Goal: Task Accomplishment & Management: Use online tool/utility

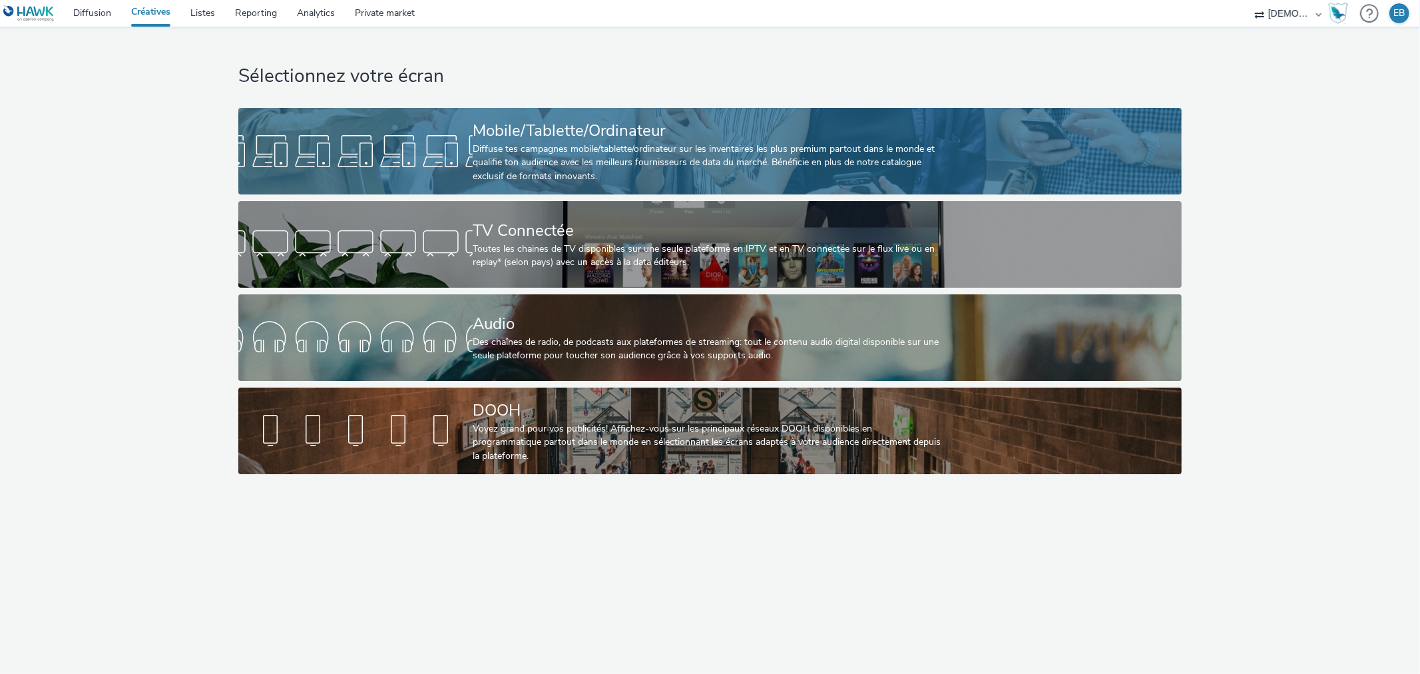
click at [642, 156] on div "Diffuse tes campagnes mobile/tablette/ordinateur sur les inventaires les plus p…" at bounding box center [707, 162] width 469 height 41
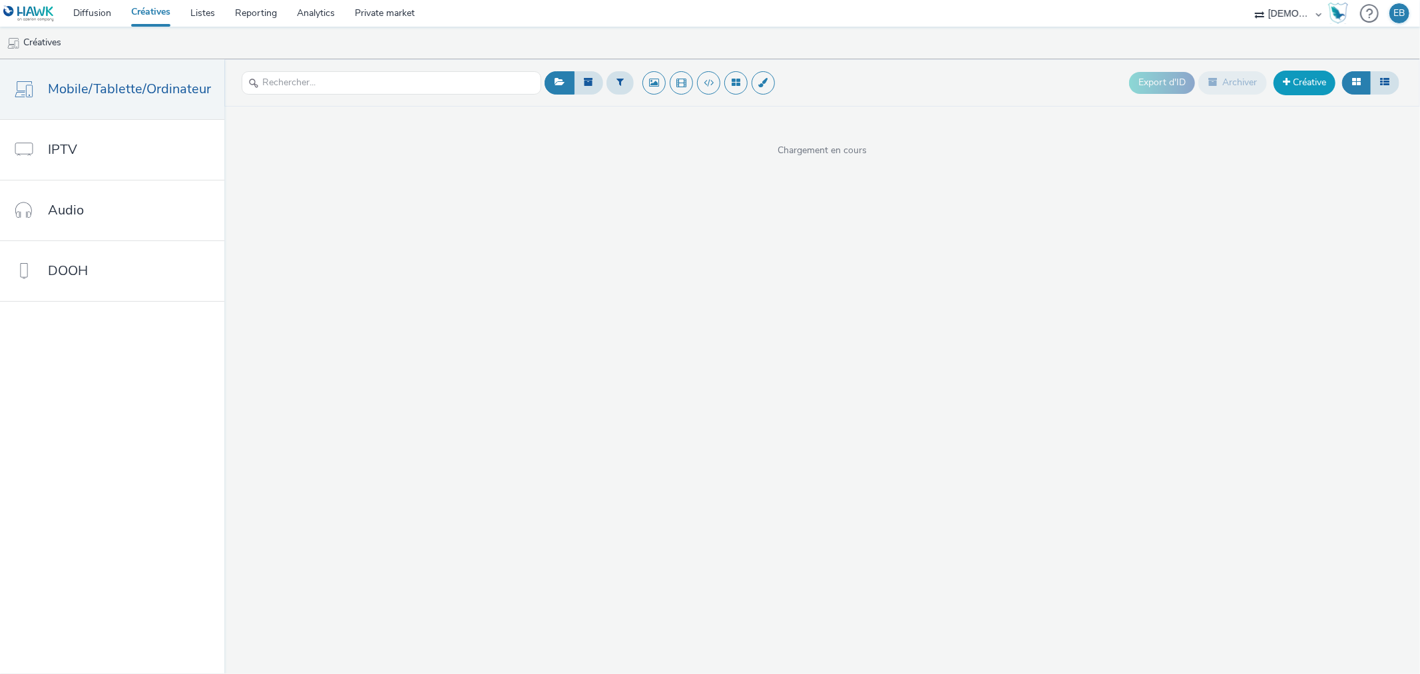
click at [1330, 83] on link "Créative" at bounding box center [1305, 83] width 62 height 24
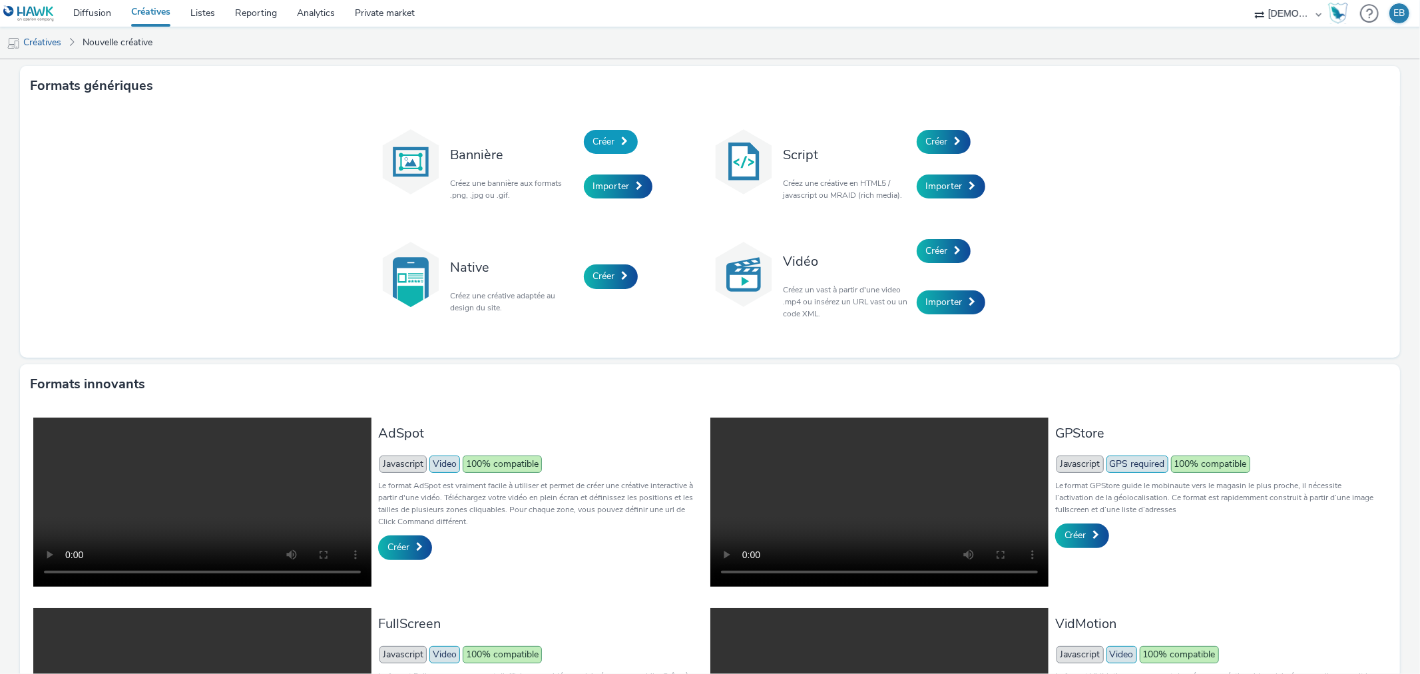
click at [601, 136] on span "Créer" at bounding box center [604, 141] width 22 height 13
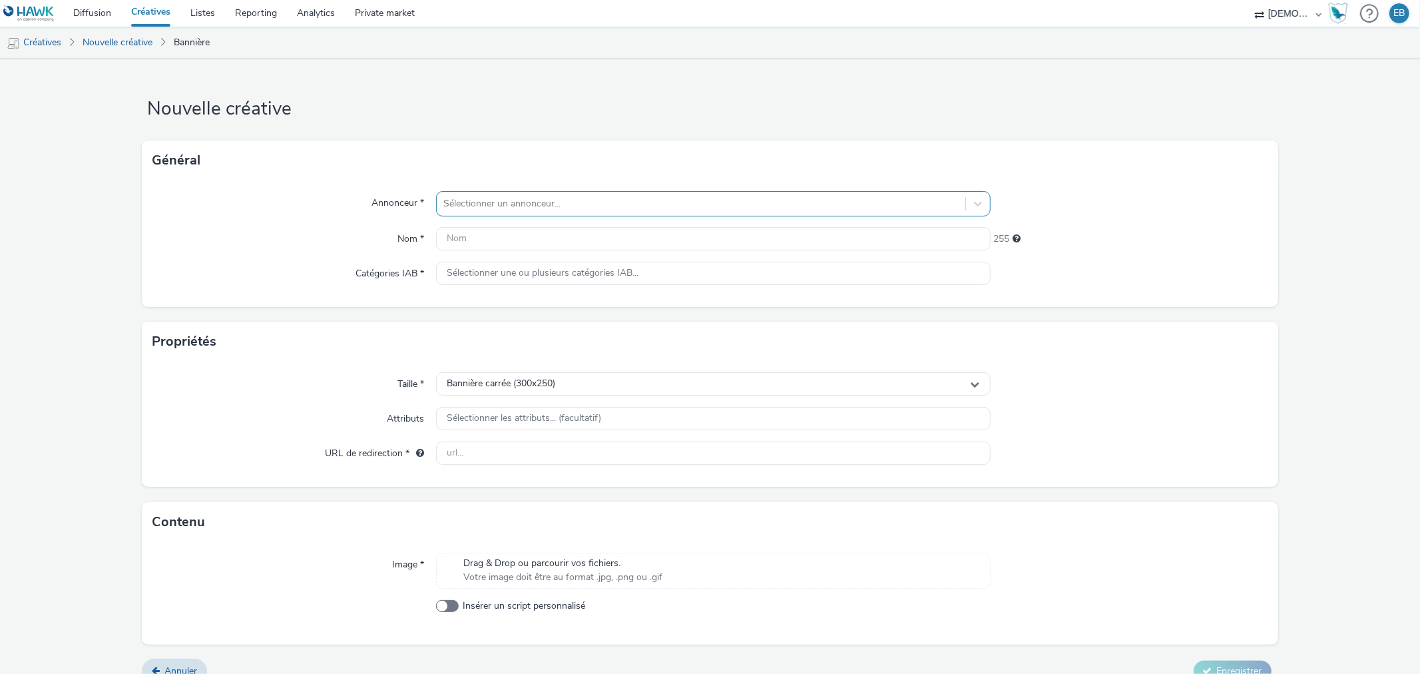
click at [510, 200] on div at bounding box center [700, 204] width 515 height 16
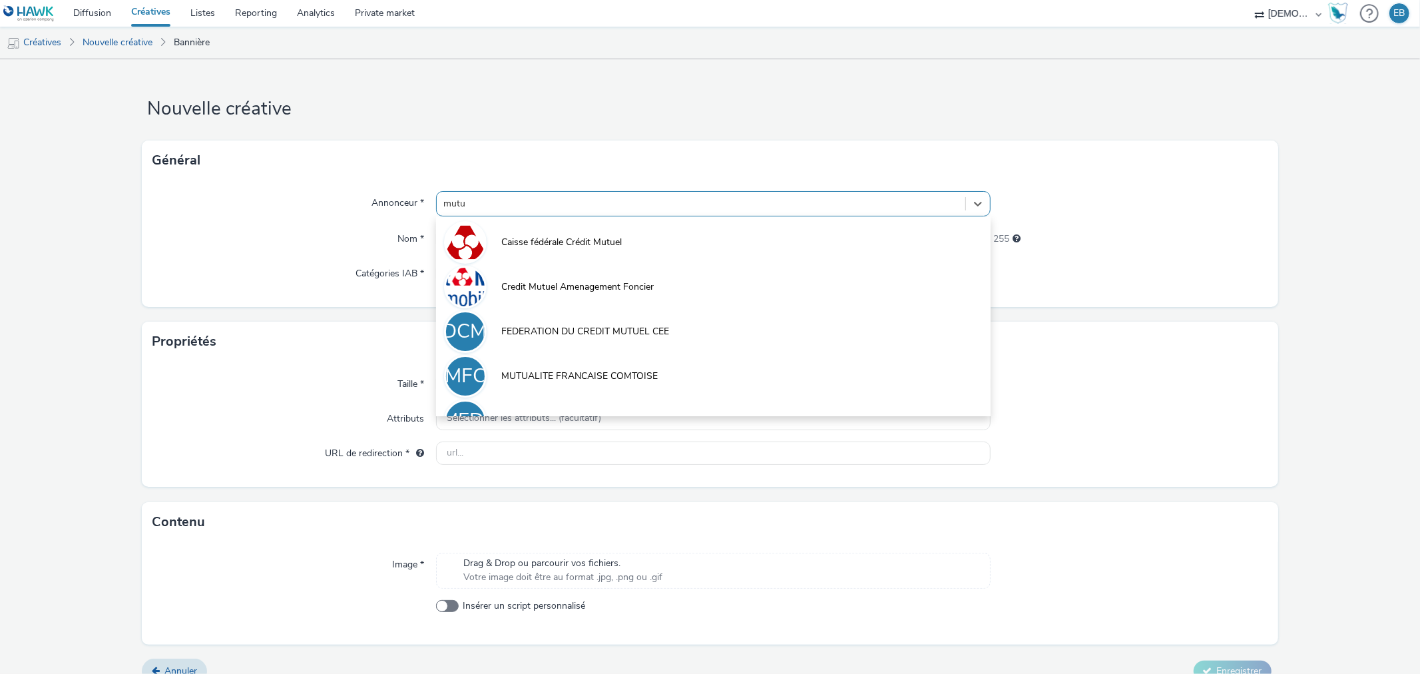
type input "mutu"
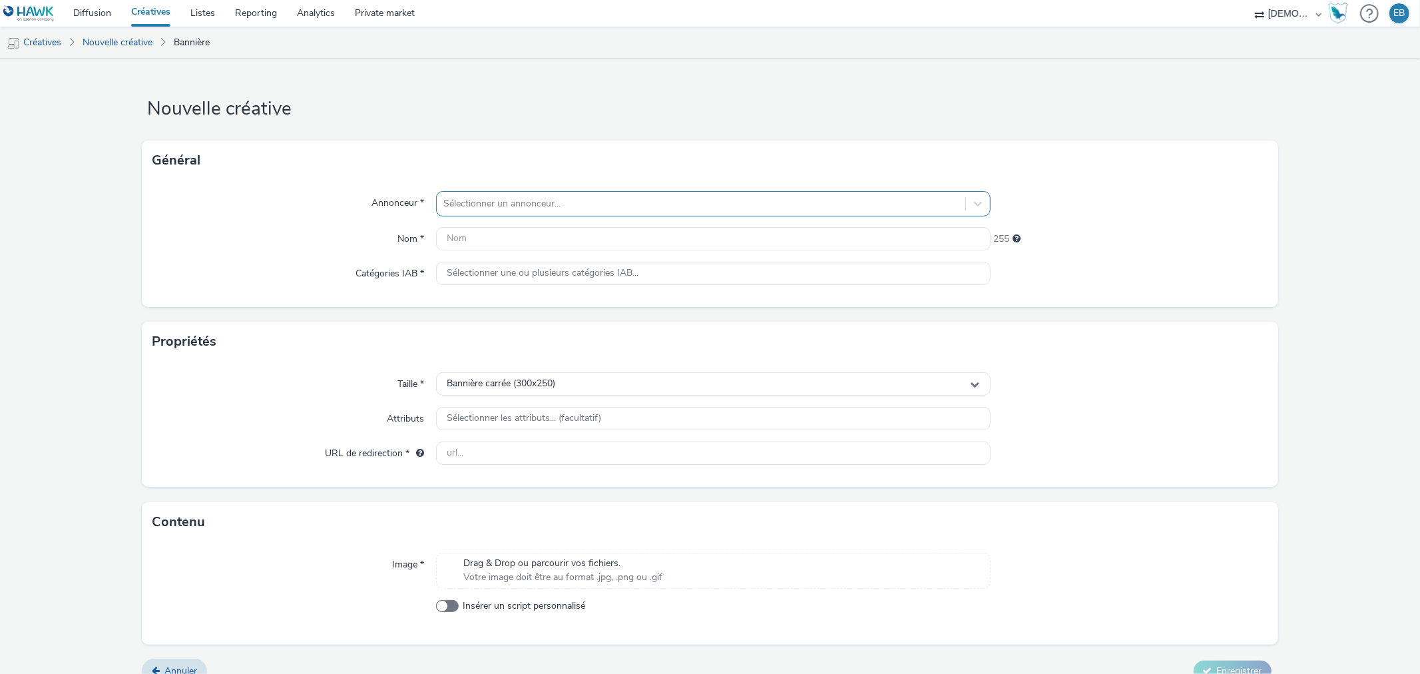
click at [526, 214] on div "Sélectionner un annonceur..." at bounding box center [701, 203] width 528 height 21
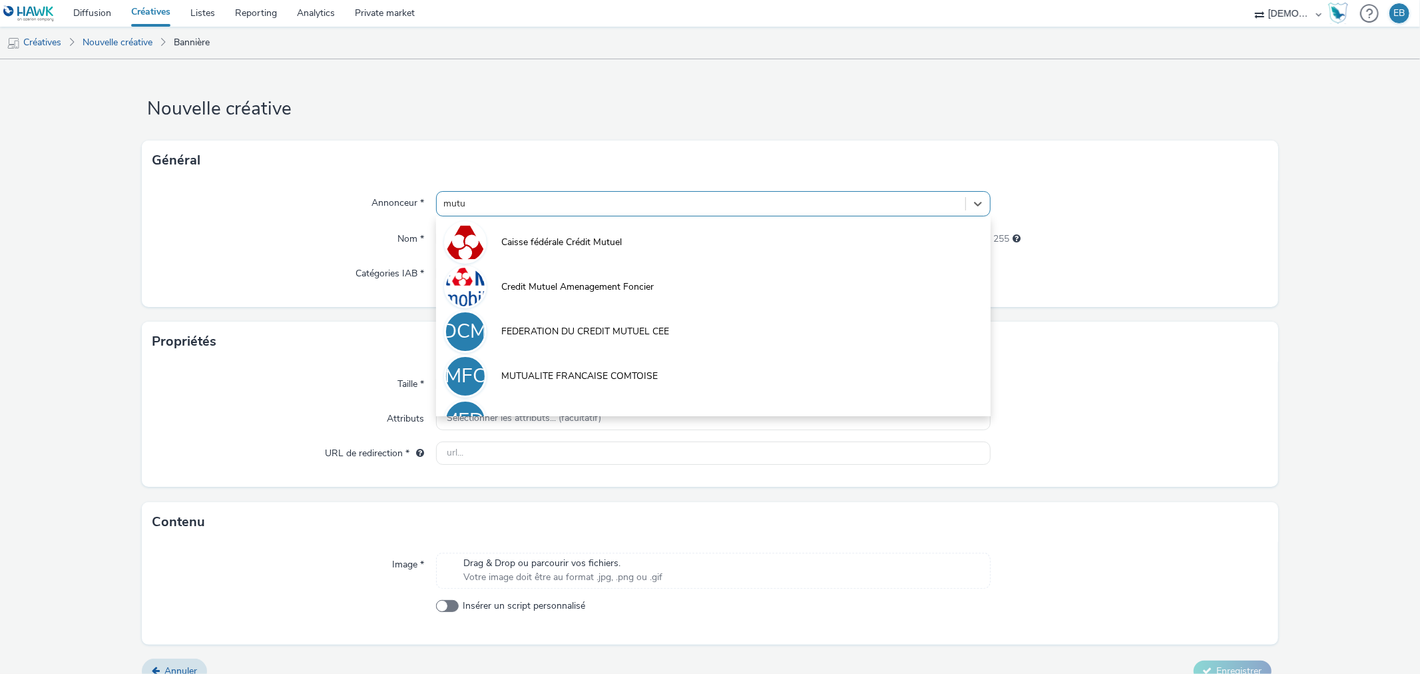
type input "mutua"
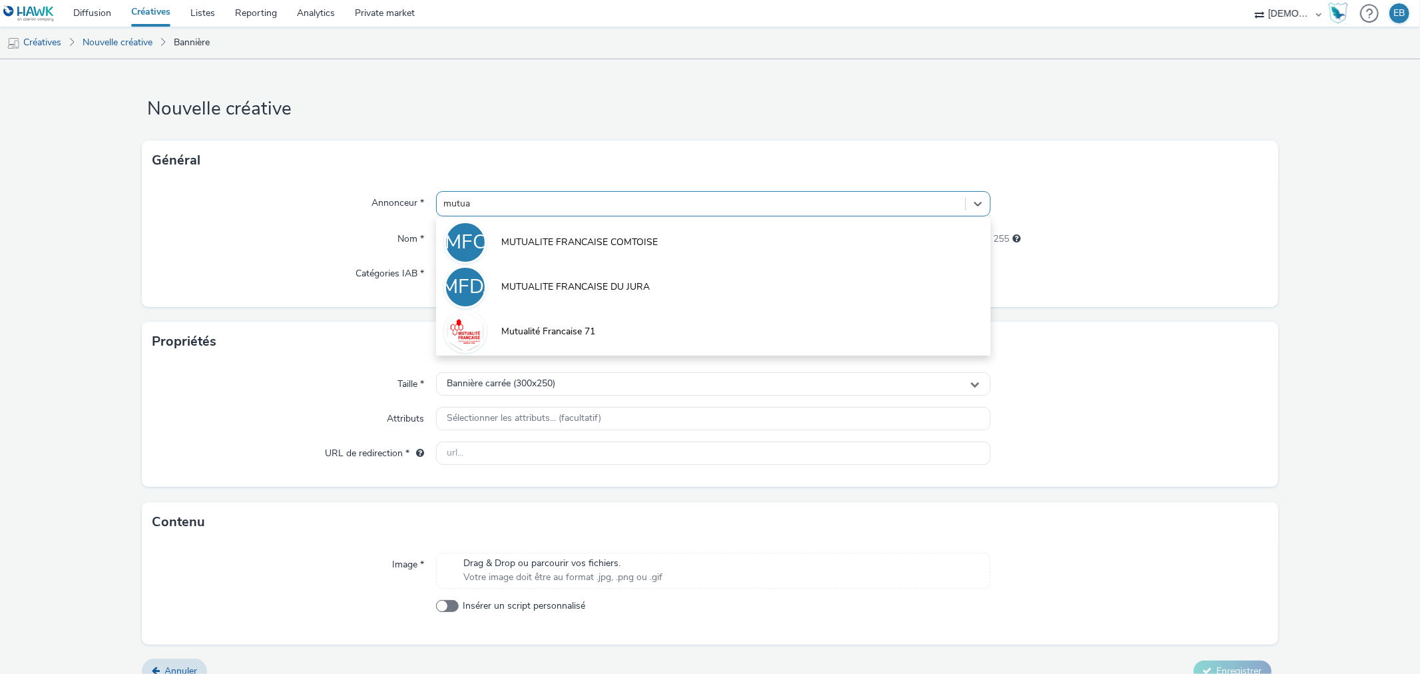
click at [646, 344] on li "Mutualité Francaise 71" at bounding box center [713, 330] width 554 height 45
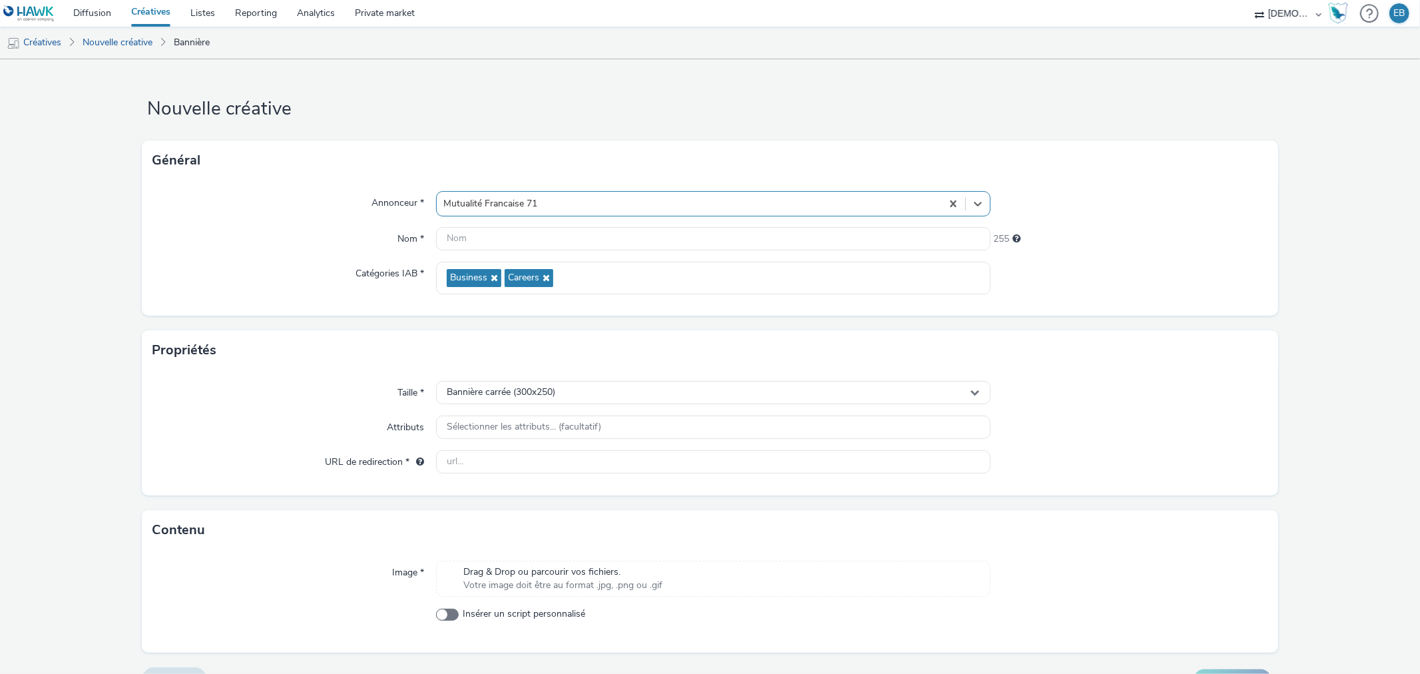
click at [637, 224] on div "Annonceur * option Mutualité Francaise 71, selected. Select is focused ,type to…" at bounding box center [710, 247] width 1136 height 135
click at [599, 244] on input "text" at bounding box center [713, 238] width 554 height 23
type input "300x250_0euros"
click at [256, 245] on div "Nom *" at bounding box center [294, 239] width 284 height 24
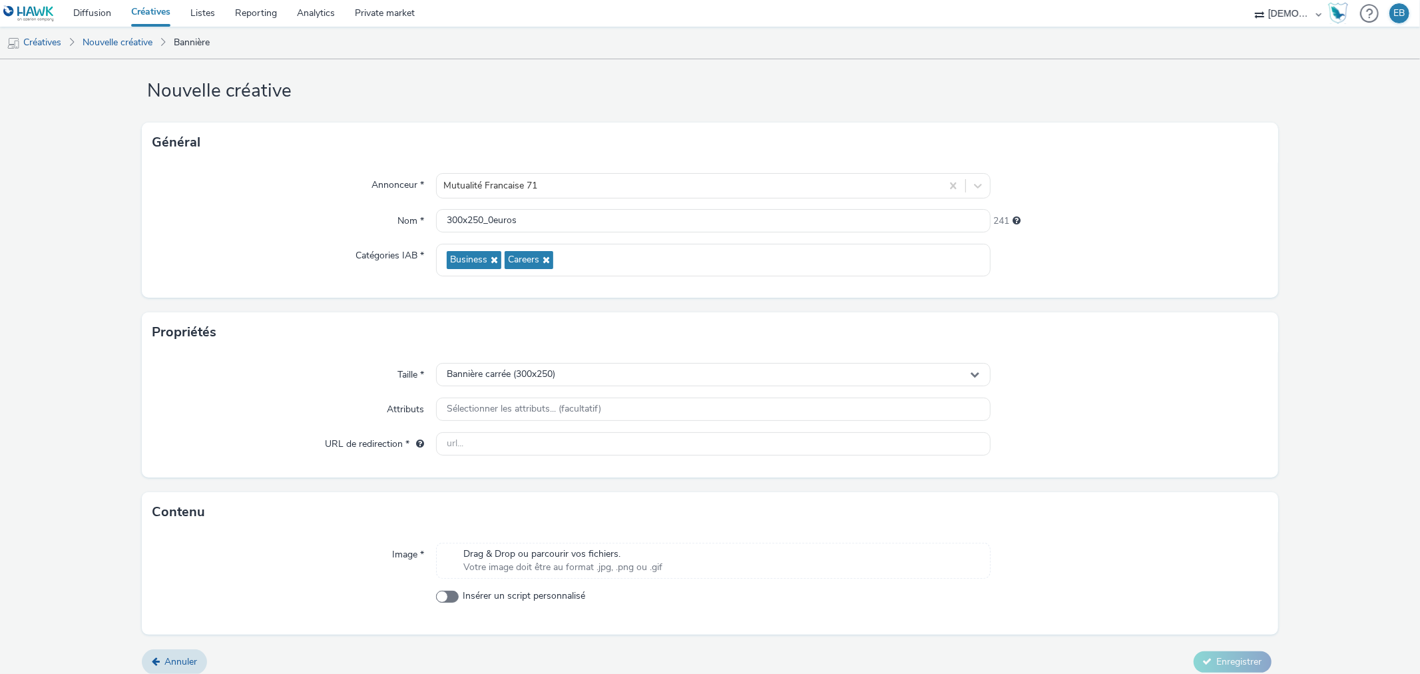
scroll to position [29, 0]
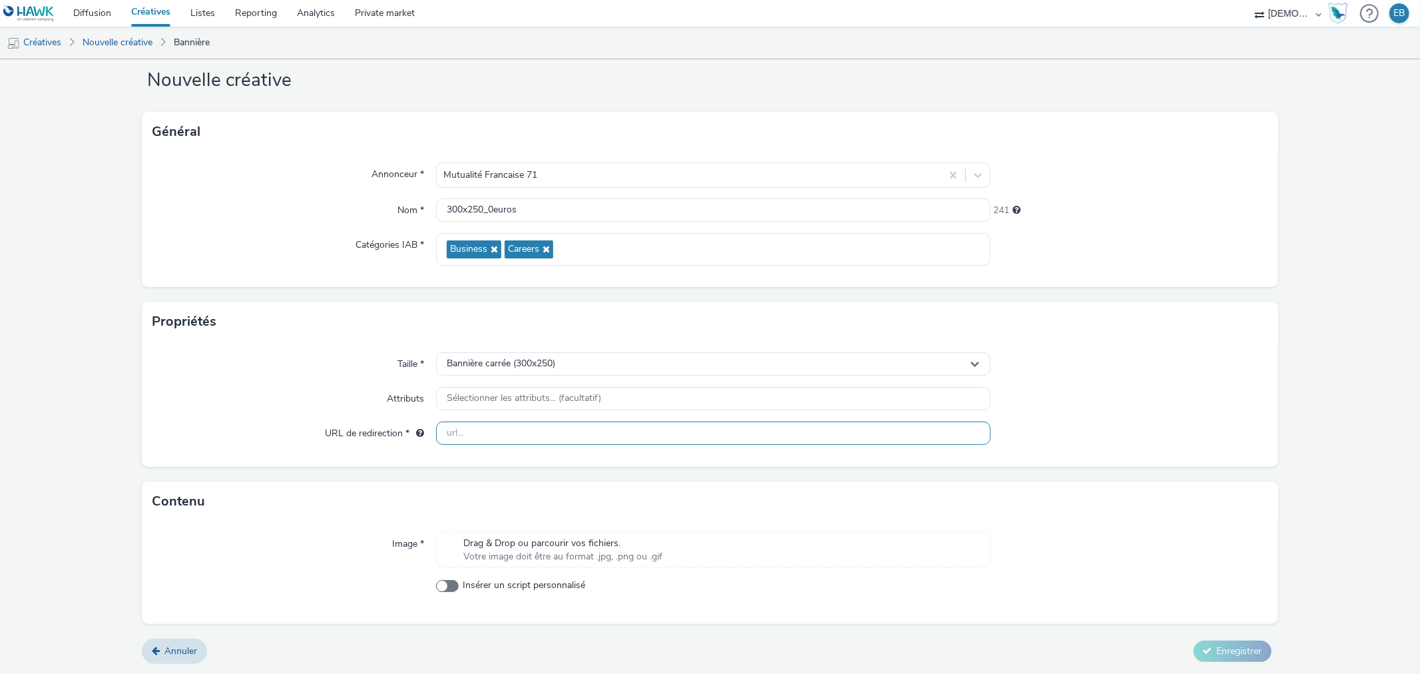
click at [505, 433] on input "text" at bounding box center [713, 432] width 554 height 23
paste input "[URL][DOMAIN_NAME]"
type input "[URL][DOMAIN_NAME]"
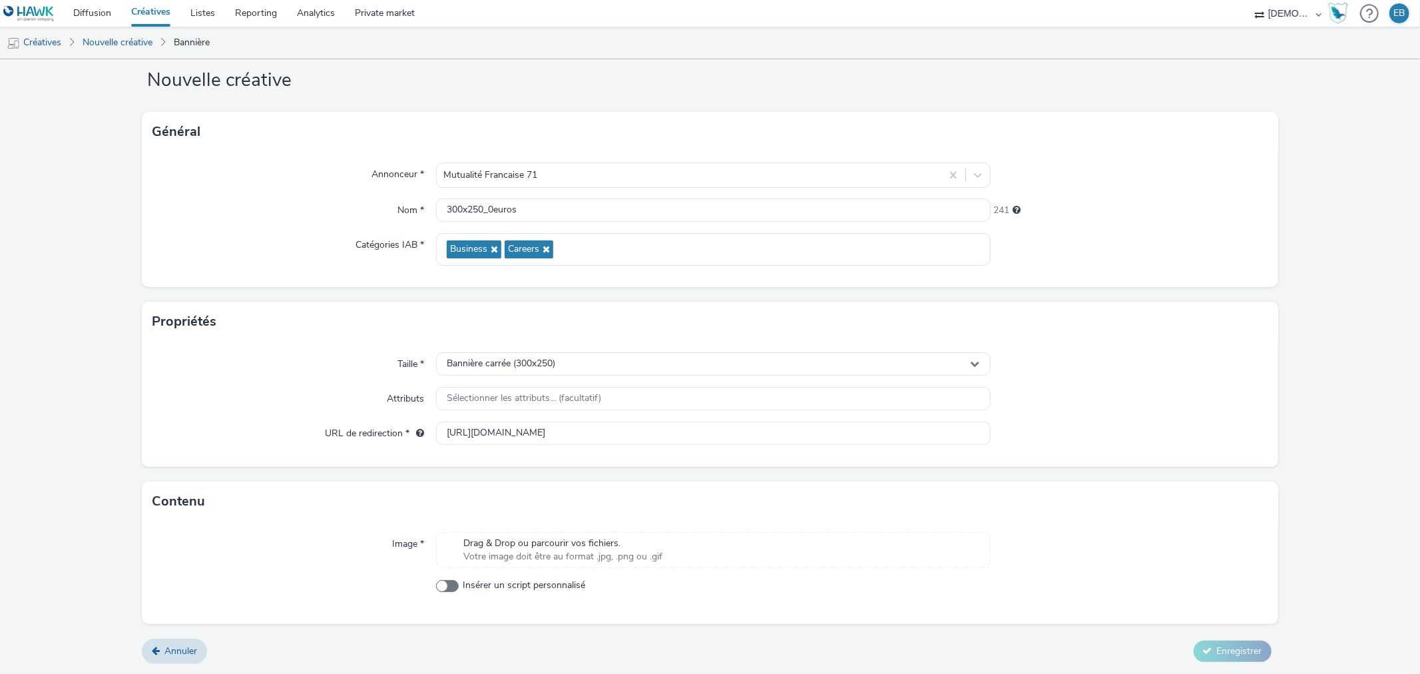
click at [314, 451] on div "Taille * Bannière carrée (300x250) Attributs Sélectionner les attributs... (fac…" at bounding box center [710, 404] width 1136 height 125
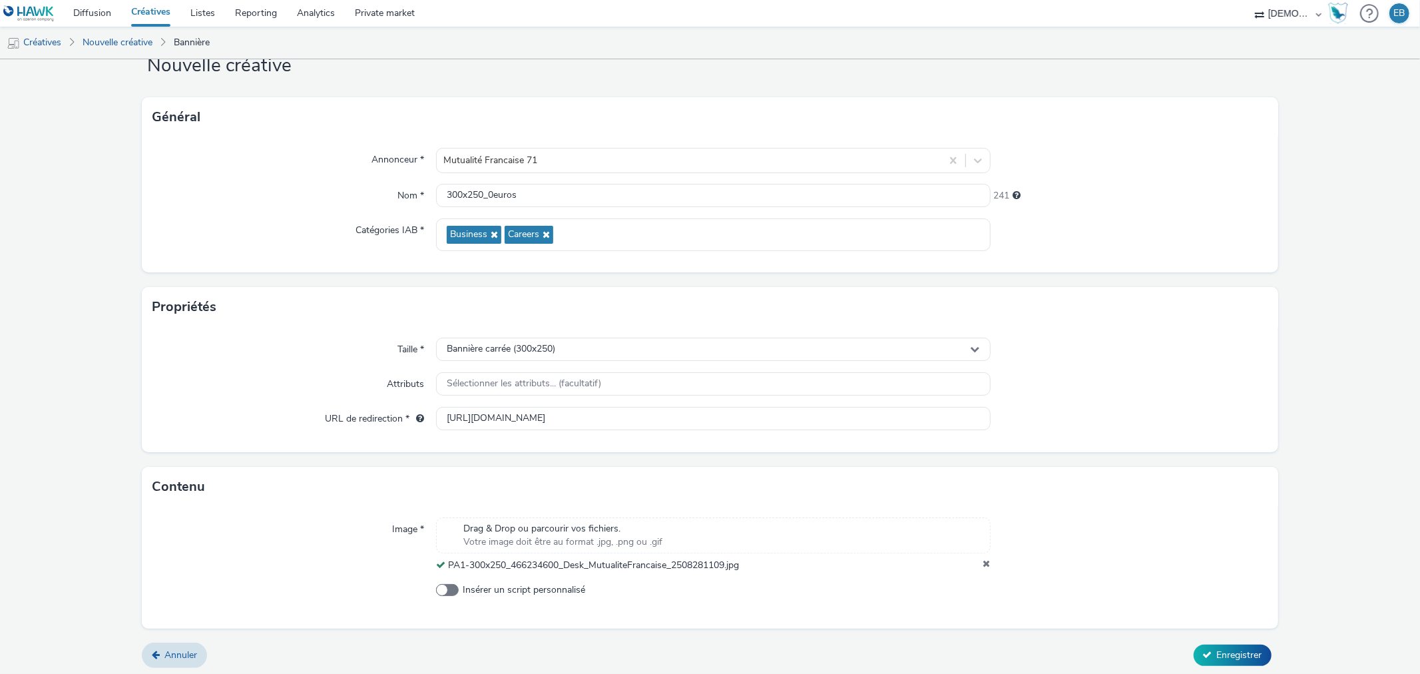
scroll to position [47, 0]
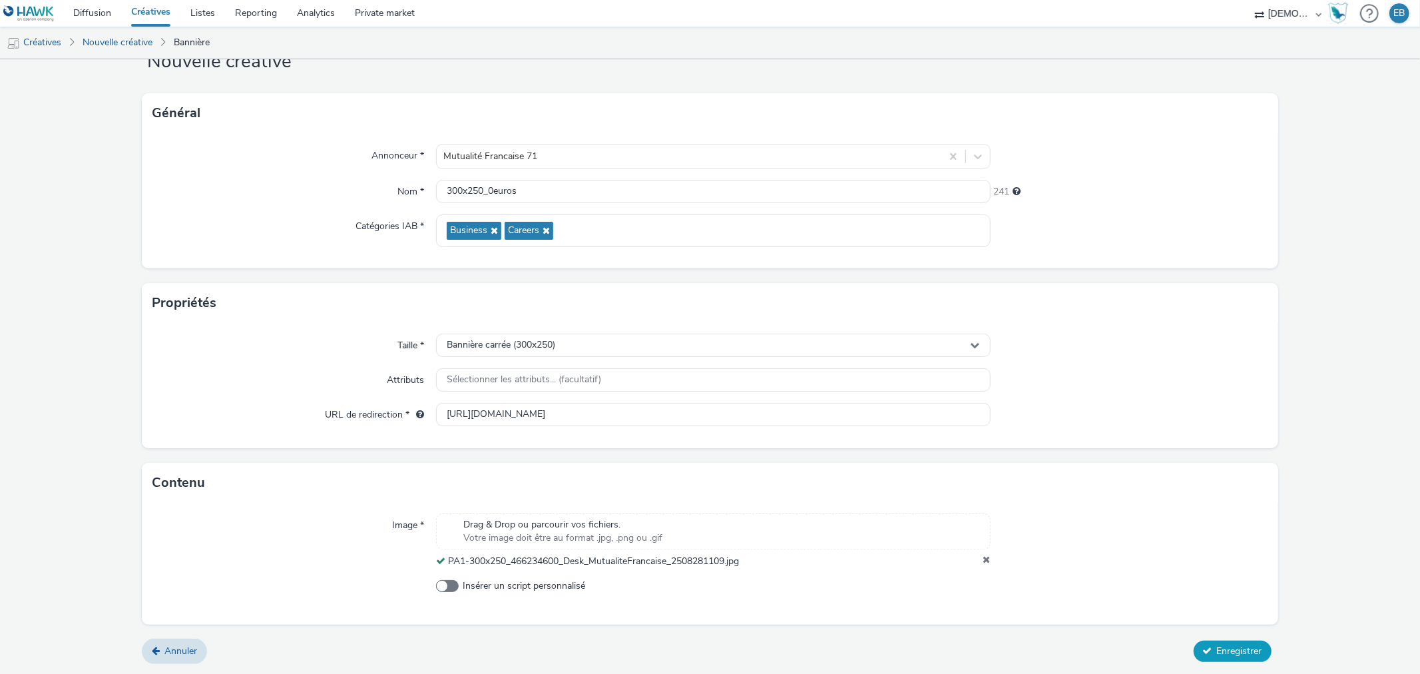
click at [1241, 656] on span "Enregistrer" at bounding box center [1239, 651] width 45 height 13
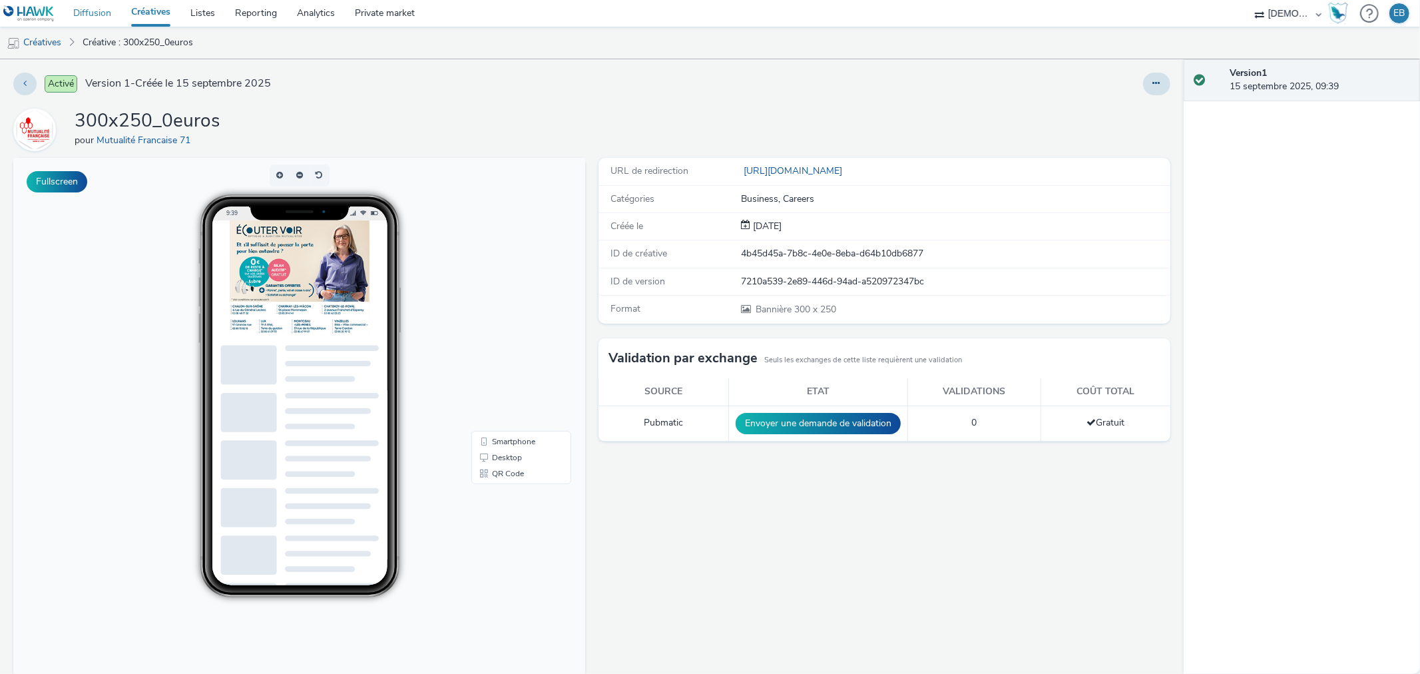
click at [102, 5] on link "Diffusion" at bounding box center [92, 13] width 58 height 27
